Goal: Find specific page/section: Find specific page/section

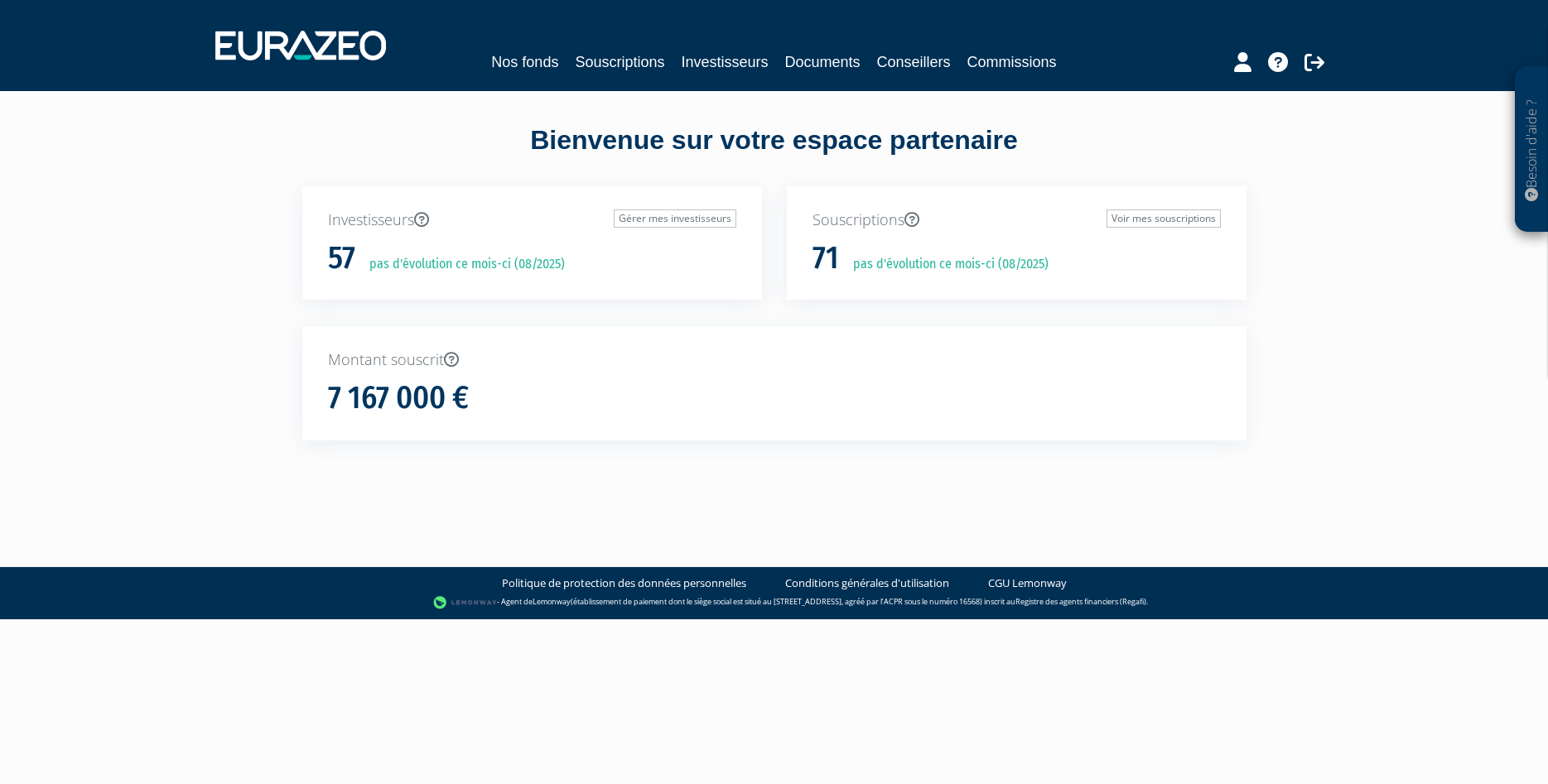
click at [690, 373] on div "Montant souscrit 7 167 000 €" at bounding box center [775, 384] width 944 height 115
click at [978, 60] on link "Commissions" at bounding box center [1012, 62] width 89 height 24
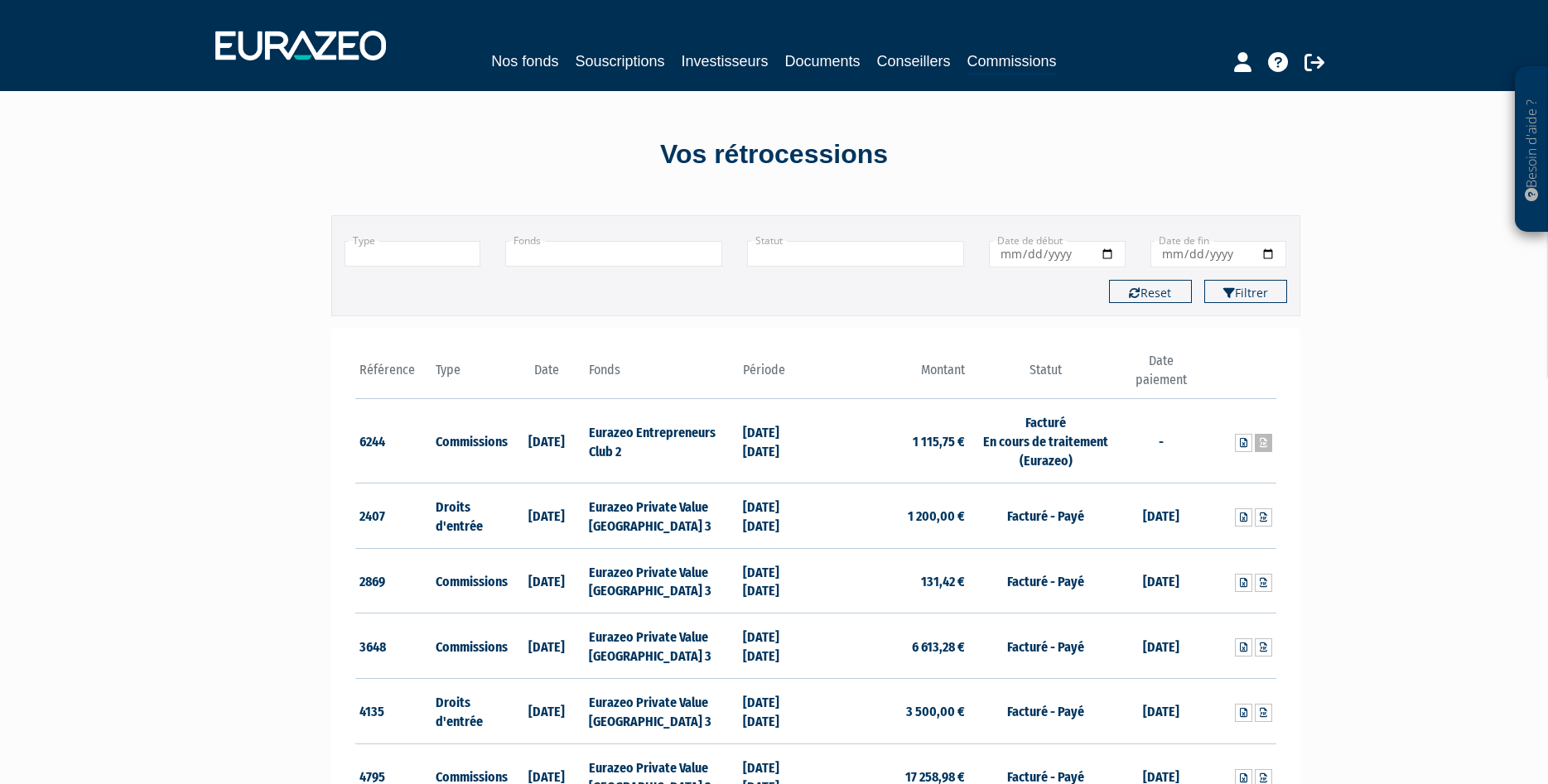
click at [1267, 443] on link at bounding box center [1263, 443] width 18 height 19
click at [1029, 433] on td "Facturé En cours de traitement (Eurazeo)" at bounding box center [1045, 441] width 153 height 84
click at [925, 443] on td "1 115,75 €" at bounding box center [892, 441] width 153 height 84
click at [1241, 444] on icon at bounding box center [1243, 443] width 8 height 10
click at [971, 408] on td "Facturé En cours de traitement (Eurazeo)" at bounding box center [1045, 441] width 153 height 84
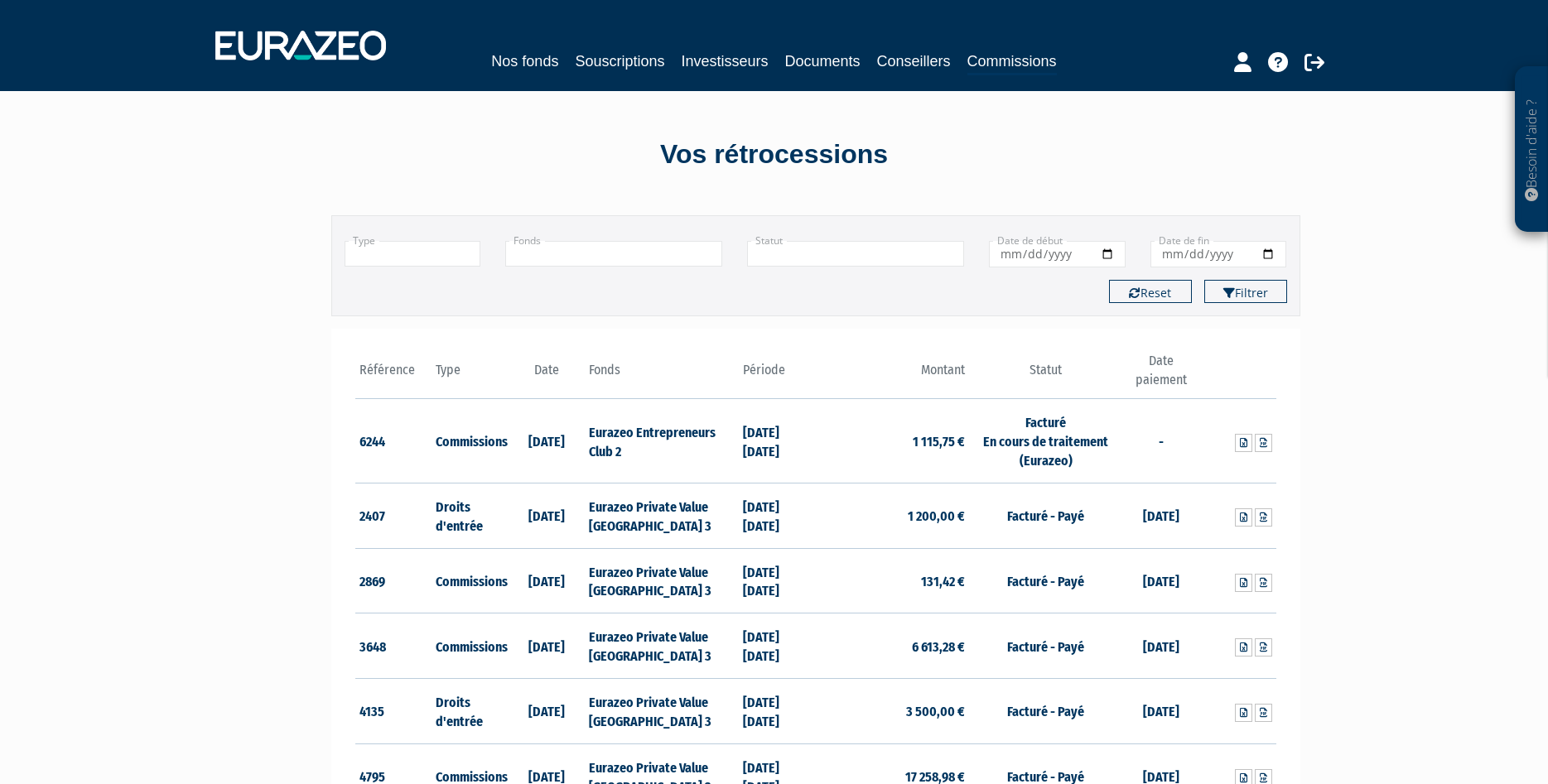
click at [774, 443] on td "31/12/2024 30/06/2025" at bounding box center [777, 441] width 77 height 84
click at [991, 59] on link "Commissions" at bounding box center [1012, 62] width 89 height 25
click at [922, 62] on link "Conseillers" at bounding box center [913, 62] width 73 height 24
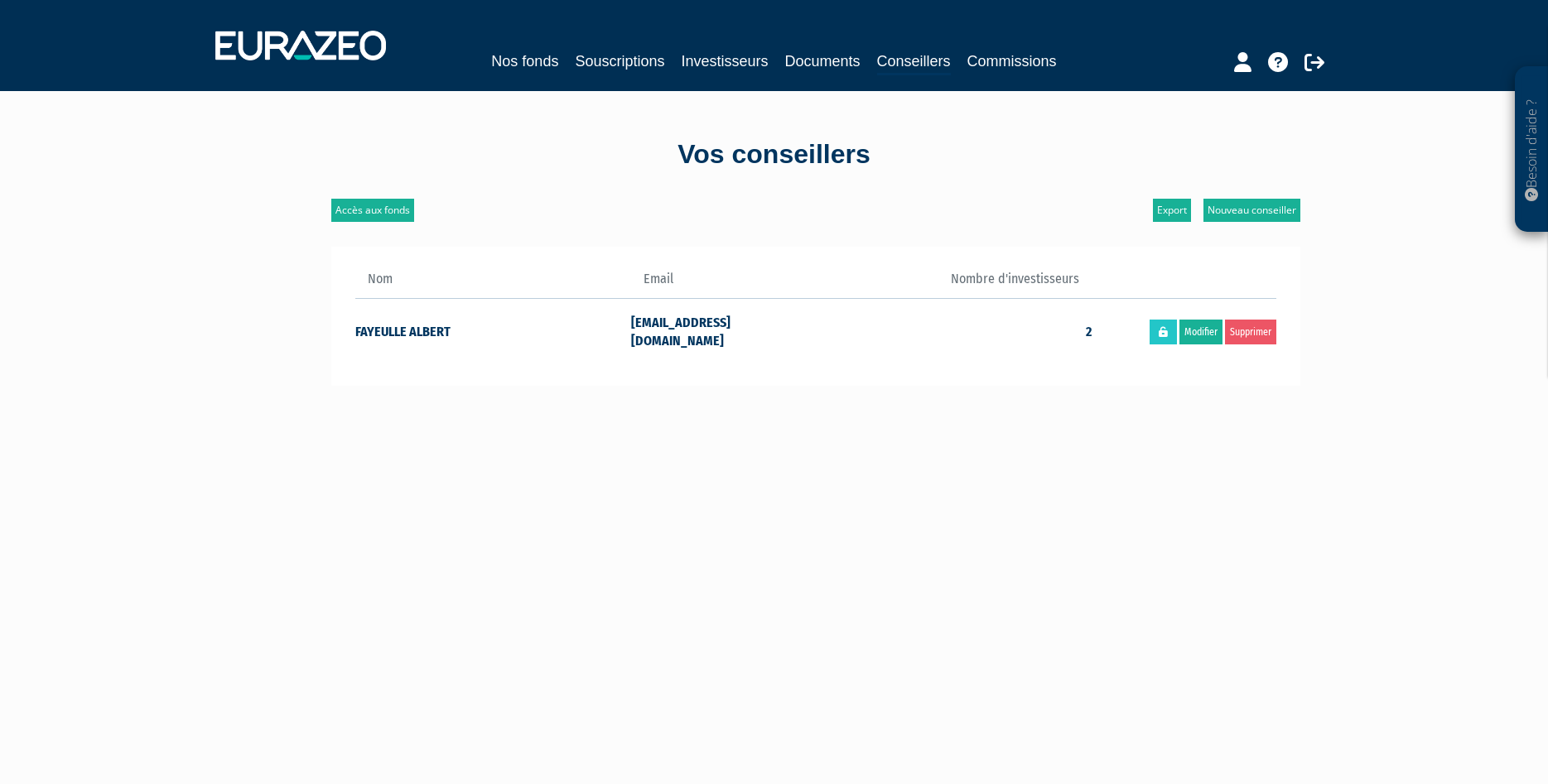
click at [434, 325] on td "FAYEULLE ALBERT" at bounding box center [493, 330] width 277 height 65
click at [980, 62] on link "Commissions" at bounding box center [1012, 62] width 89 height 24
